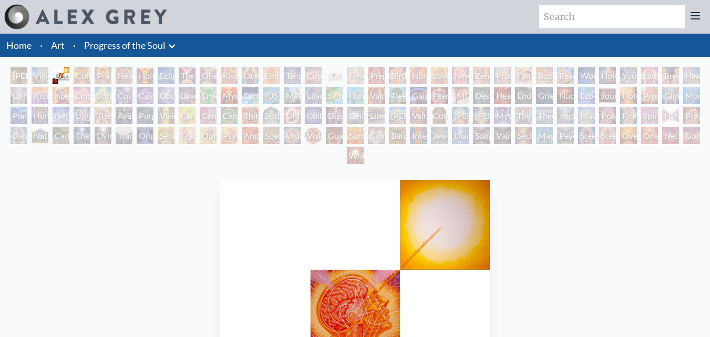
click at [76, 74] on div "Contemplation" at bounding box center [82, 75] width 17 height 17
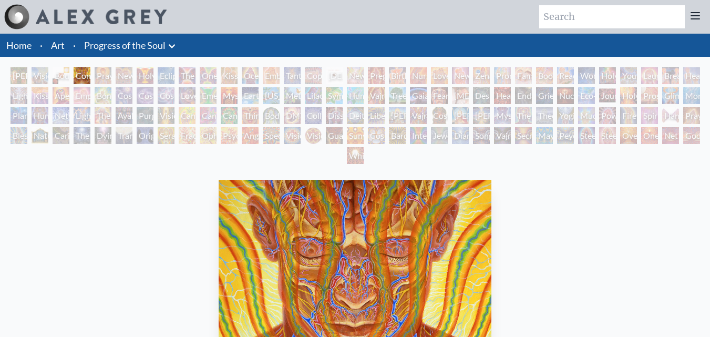
click at [13, 77] on div "[PERSON_NAME] & Eve" at bounding box center [19, 75] width 17 height 17
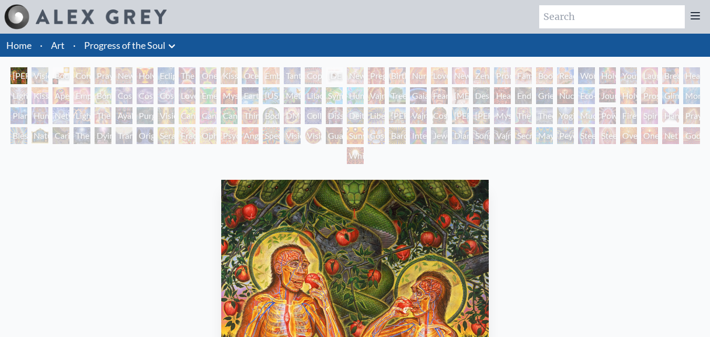
click at [40, 74] on div "Visionary Origin of Language" at bounding box center [40, 75] width 17 height 17
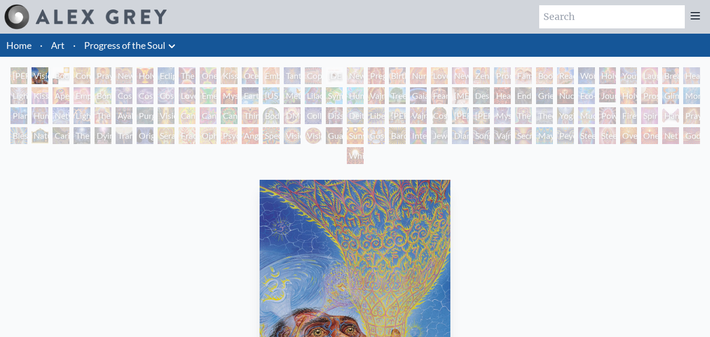
click at [64, 77] on div "Body, Mind, Spirit" at bounding box center [61, 75] width 17 height 17
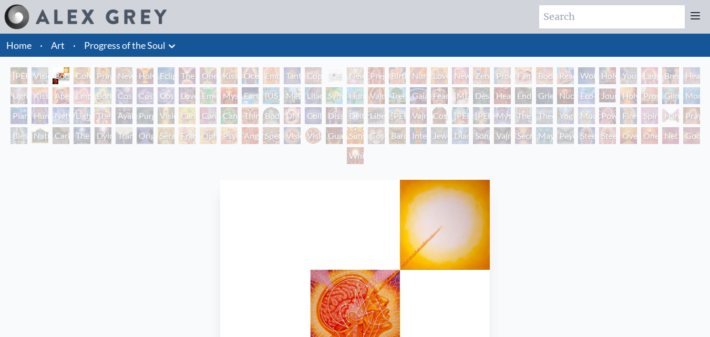
click at [83, 74] on div "Contemplation" at bounding box center [82, 75] width 17 height 17
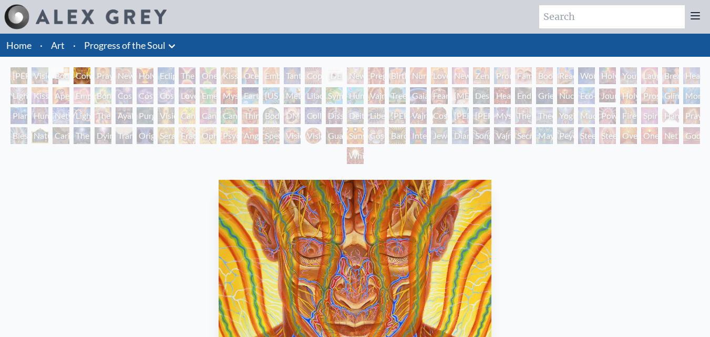
click at [100, 77] on div "Praying" at bounding box center [103, 75] width 17 height 17
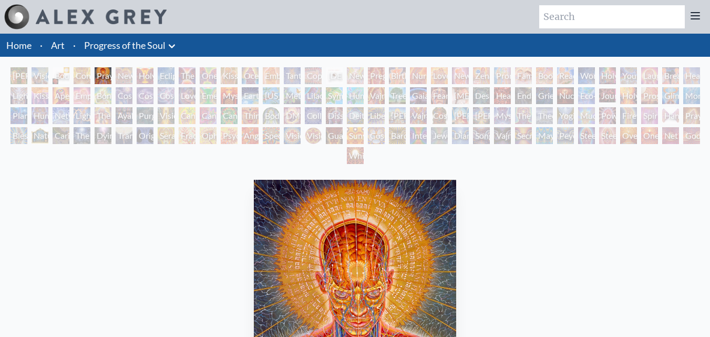
click at [120, 76] on div "New Man New Woman" at bounding box center [124, 75] width 17 height 17
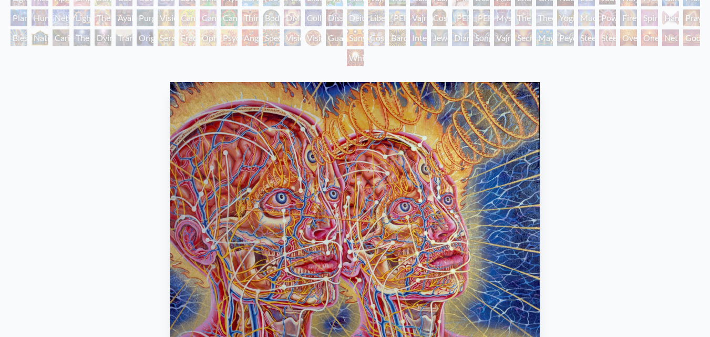
scroll to position [53, 0]
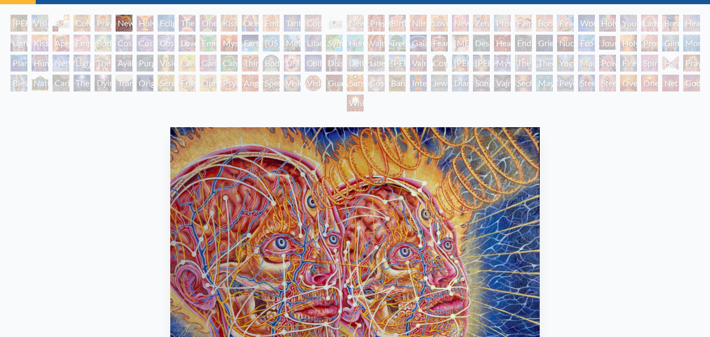
click at [141, 24] on div "Holy Grail" at bounding box center [145, 23] width 17 height 17
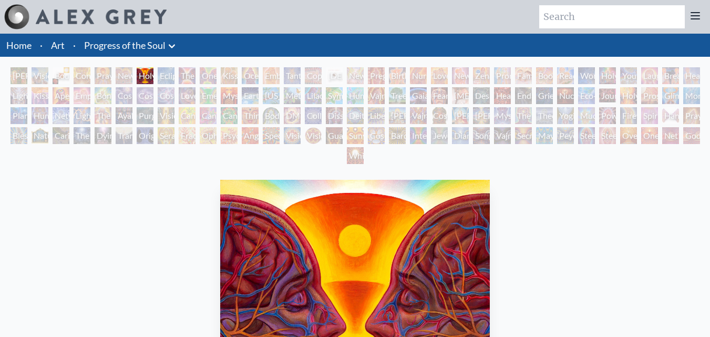
click at [167, 76] on div "Eclipse" at bounding box center [166, 75] width 17 height 17
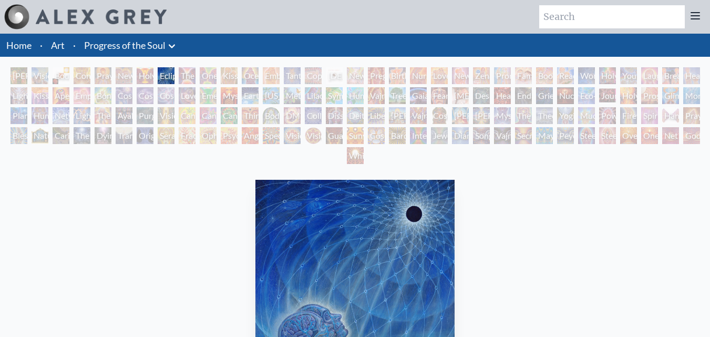
click at [179, 76] on div "The Kiss" at bounding box center [187, 75] width 17 height 17
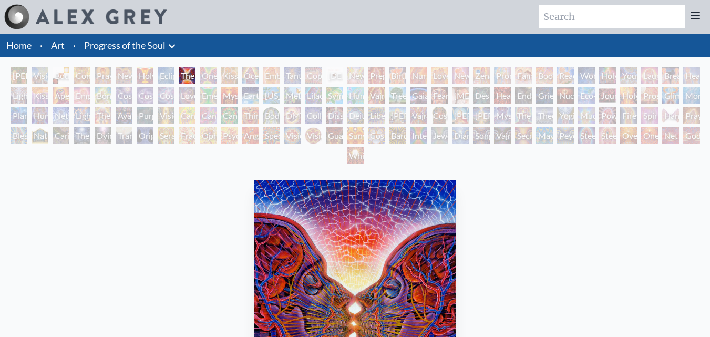
click at [206, 76] on div "One Taste" at bounding box center [208, 75] width 17 height 17
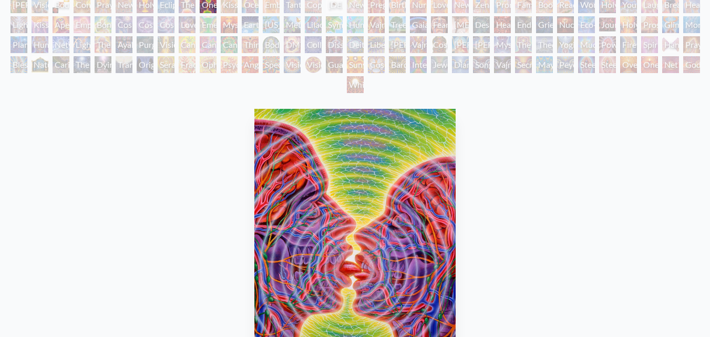
scroll to position [53, 0]
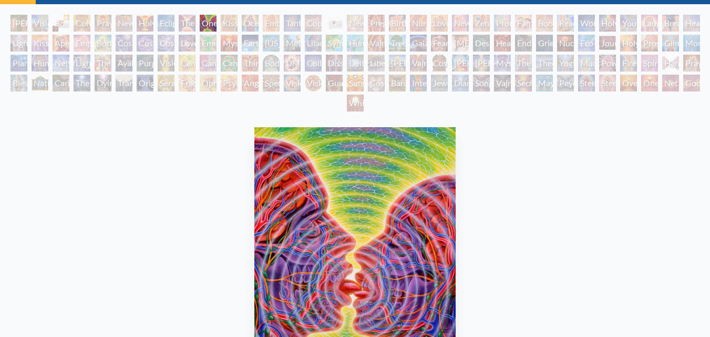
click at [221, 22] on div "Kissing" at bounding box center [229, 23] width 17 height 17
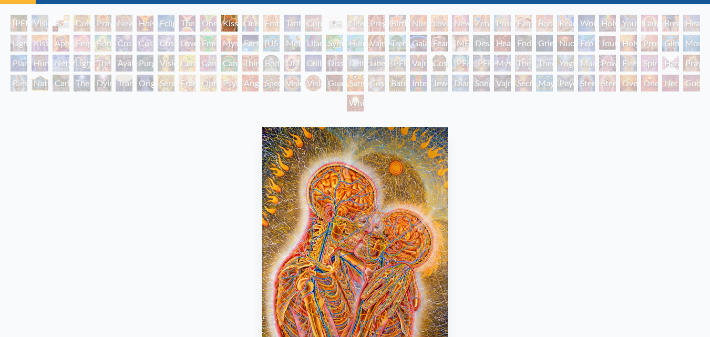
click at [243, 25] on div "Ocean of Love Bliss" at bounding box center [250, 23] width 17 height 17
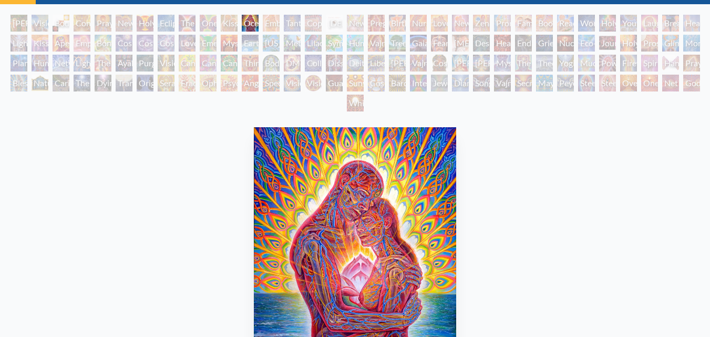
click at [265, 22] on div "Embracing" at bounding box center [271, 23] width 17 height 17
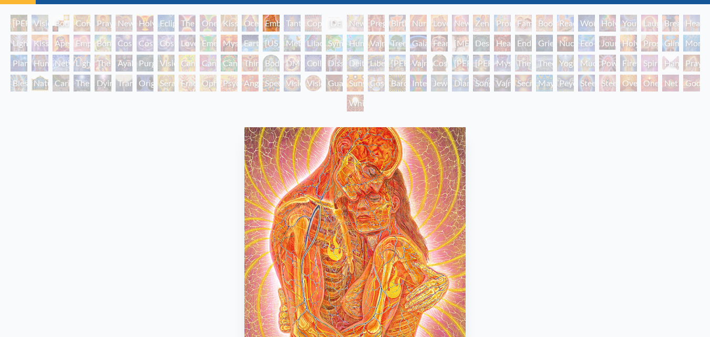
click at [288, 23] on div "Tantra" at bounding box center [292, 23] width 17 height 17
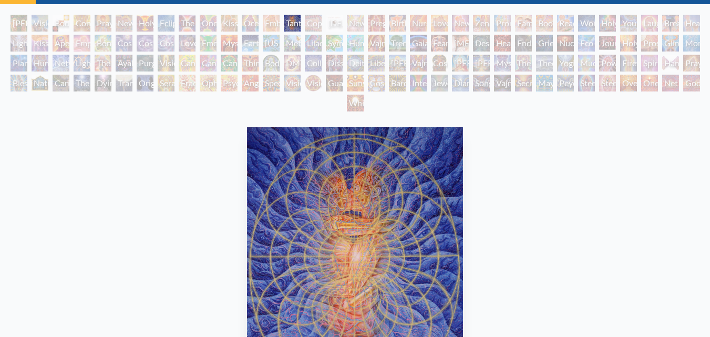
click at [305, 23] on div "Copulating" at bounding box center [313, 23] width 17 height 17
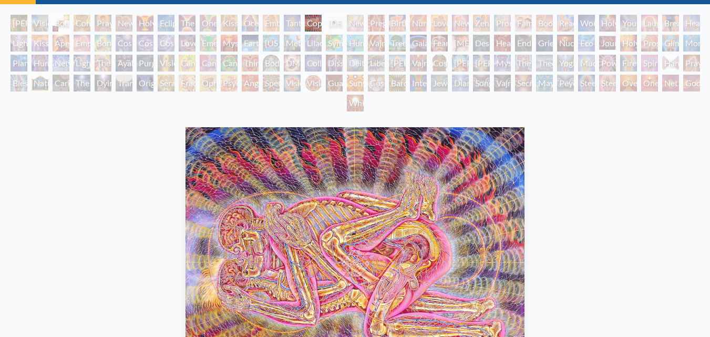
click at [329, 19] on div "[DEMOGRAPHIC_DATA] Embryo" at bounding box center [334, 23] width 17 height 17
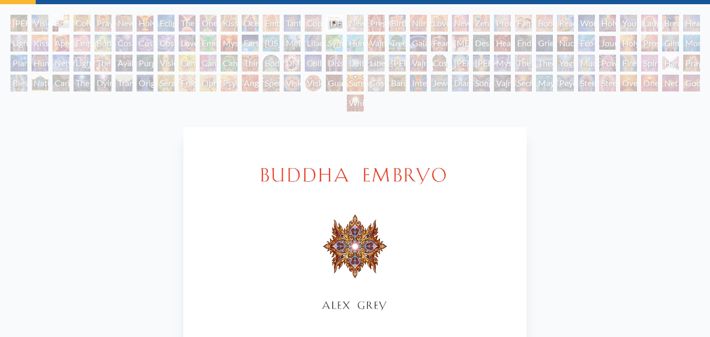
click at [351, 19] on div "Newborn" at bounding box center [355, 23] width 17 height 17
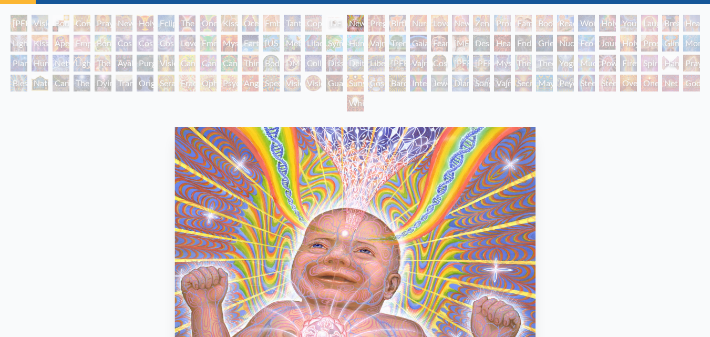
click at [371, 17] on div "Pregnancy" at bounding box center [376, 23] width 17 height 17
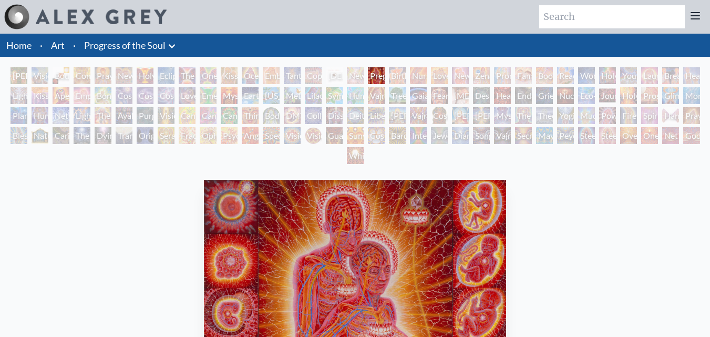
click at [393, 78] on div "Birth" at bounding box center [397, 75] width 17 height 17
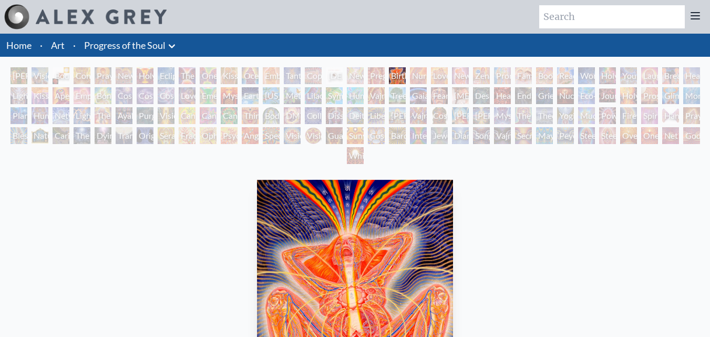
click at [418, 74] on div "Nursing" at bounding box center [418, 75] width 17 height 17
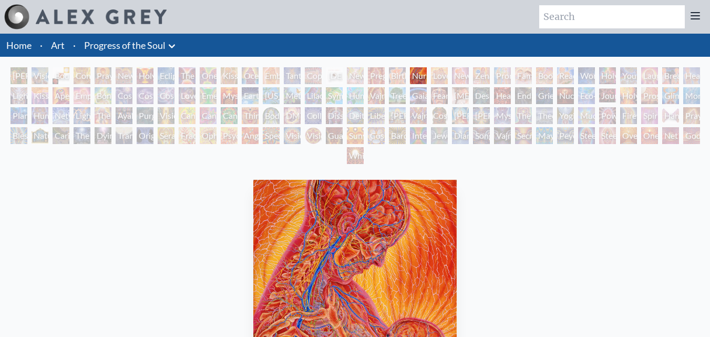
click at [435, 73] on div "Love Circuit" at bounding box center [439, 75] width 17 height 17
